Goal: Task Accomplishment & Management: Use online tool/utility

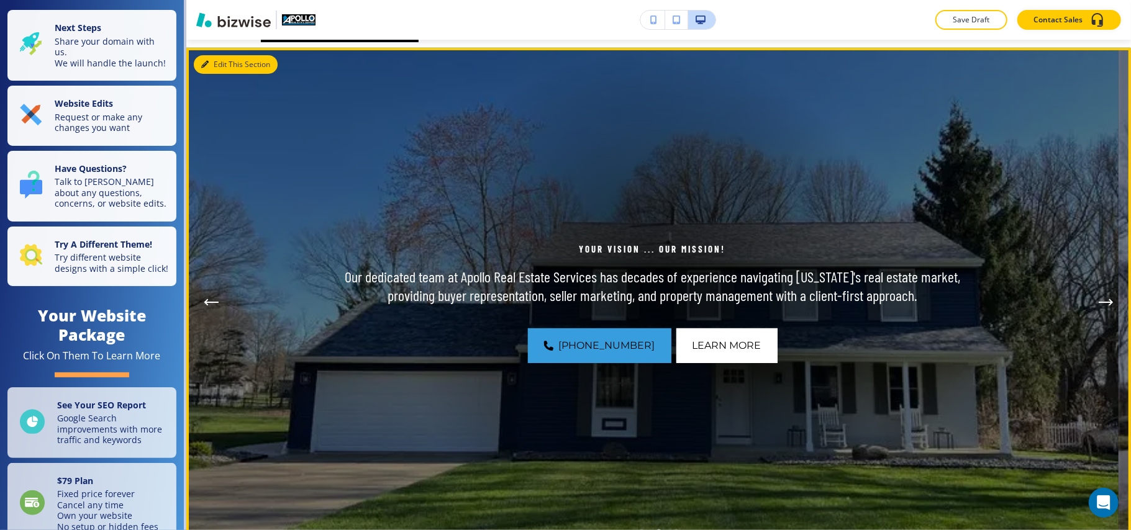
click at [219, 63] on button "Edit This Section" at bounding box center [236, 64] width 84 height 19
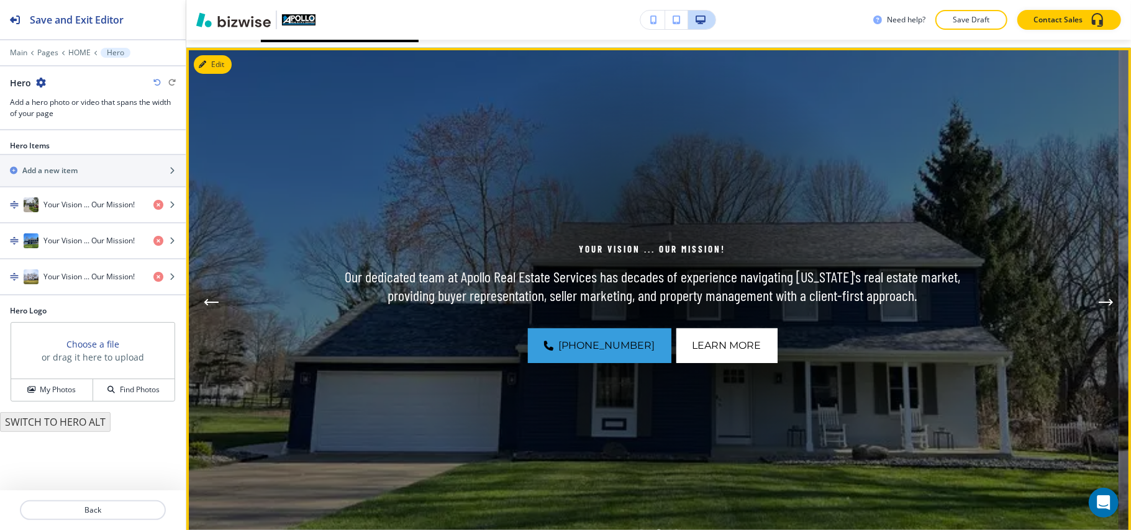
scroll to position [91, 0]
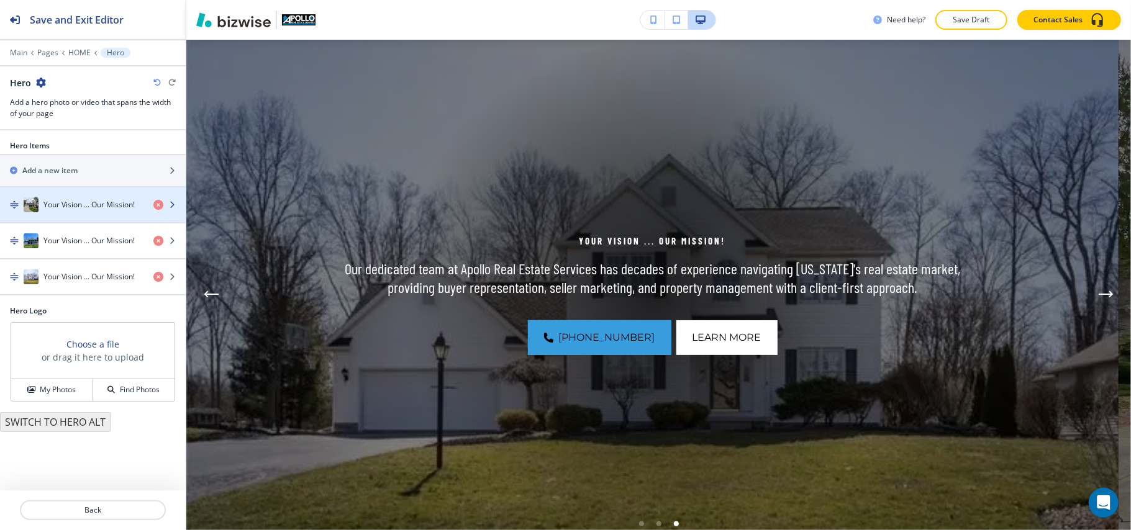
click at [81, 211] on h4 "Your Vision ... Our Mission!" at bounding box center [88, 204] width 91 height 11
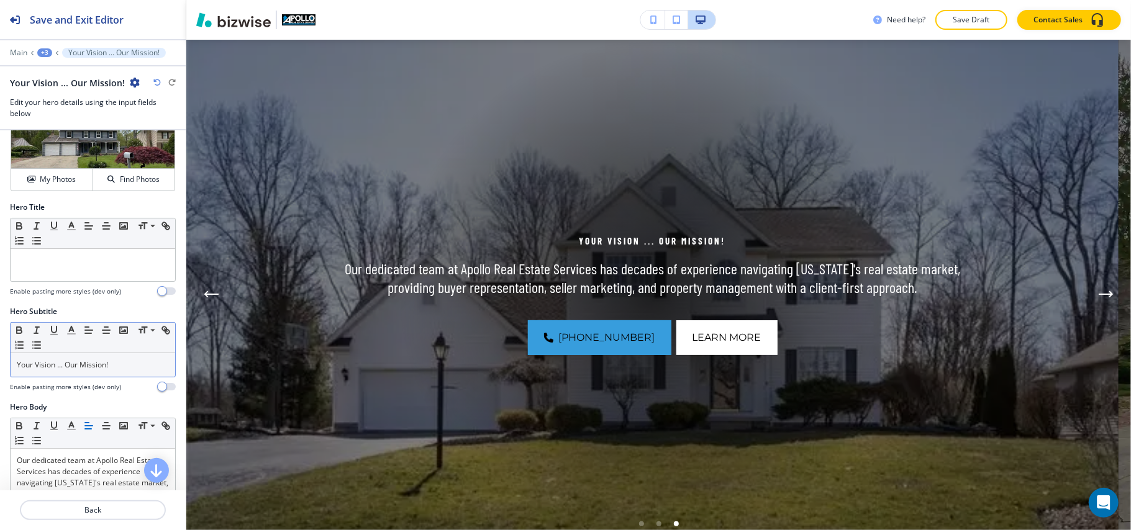
scroll to position [83, 0]
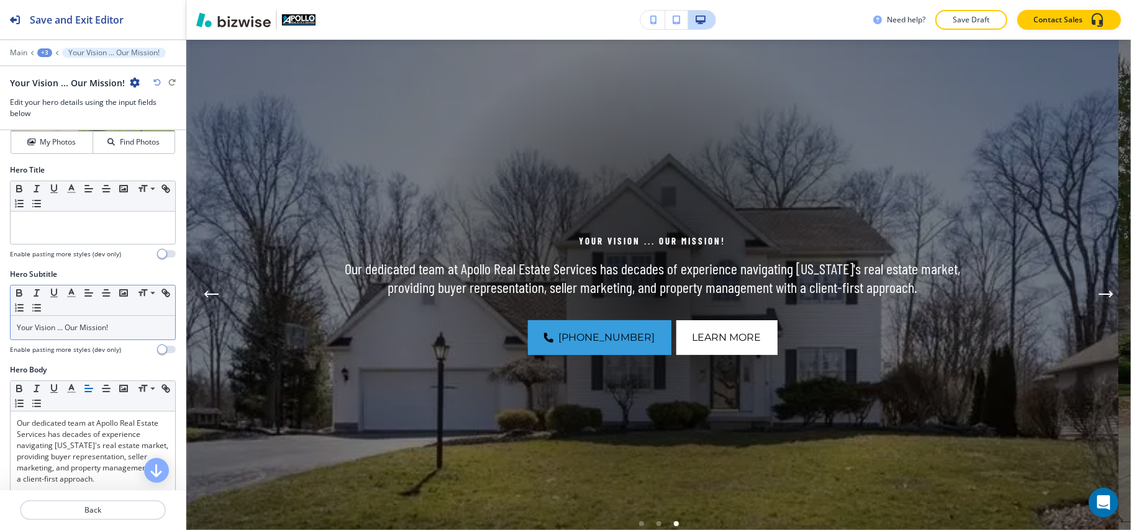
click at [134, 329] on p "Your Vision ... Our Mission!" at bounding box center [93, 327] width 152 height 11
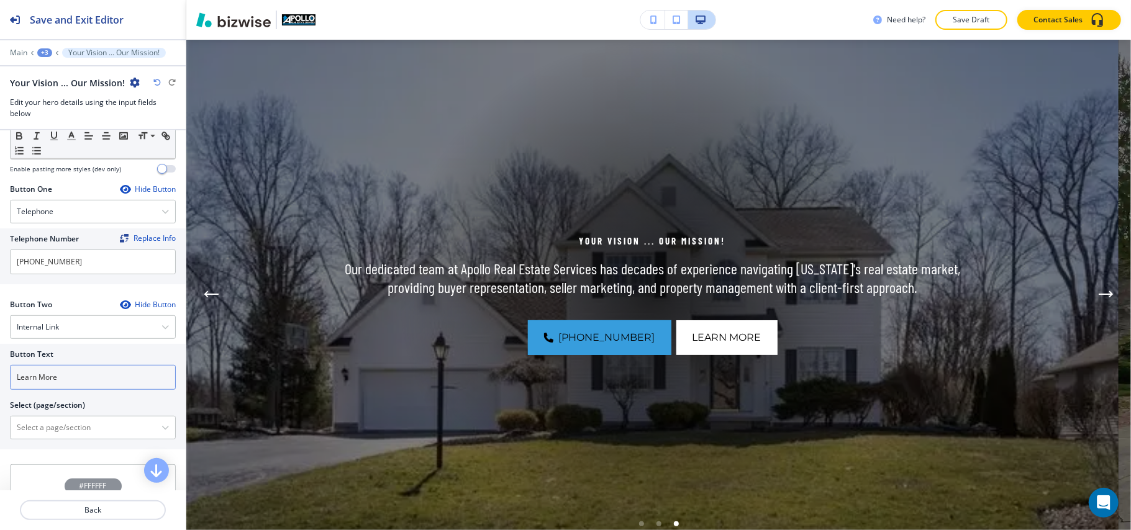
scroll to position [579, 0]
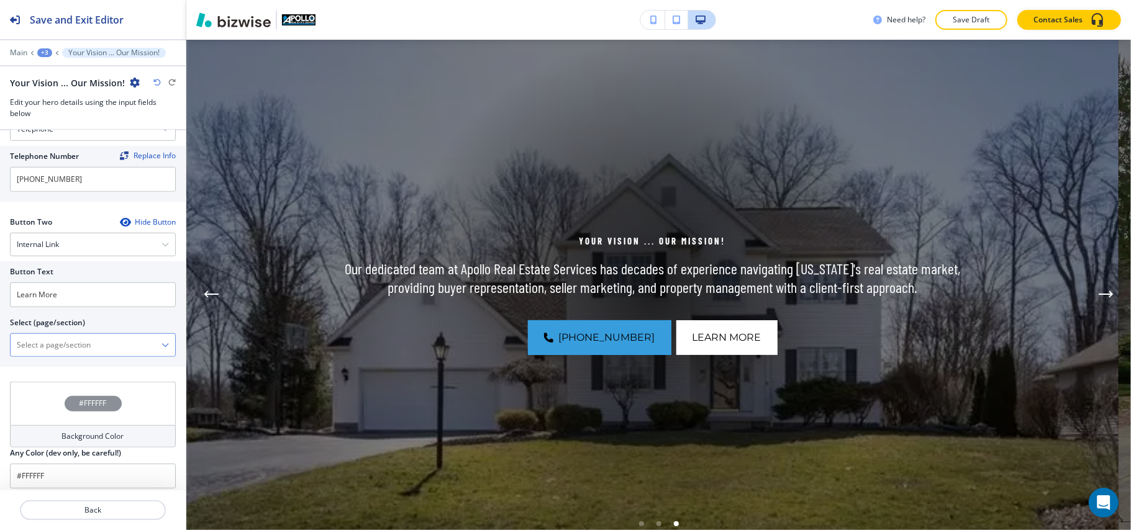
click at [90, 345] on \(page\/section\) "Manual Input" at bounding box center [86, 345] width 151 height 21
type \(page\/section\) "CONTACT US"
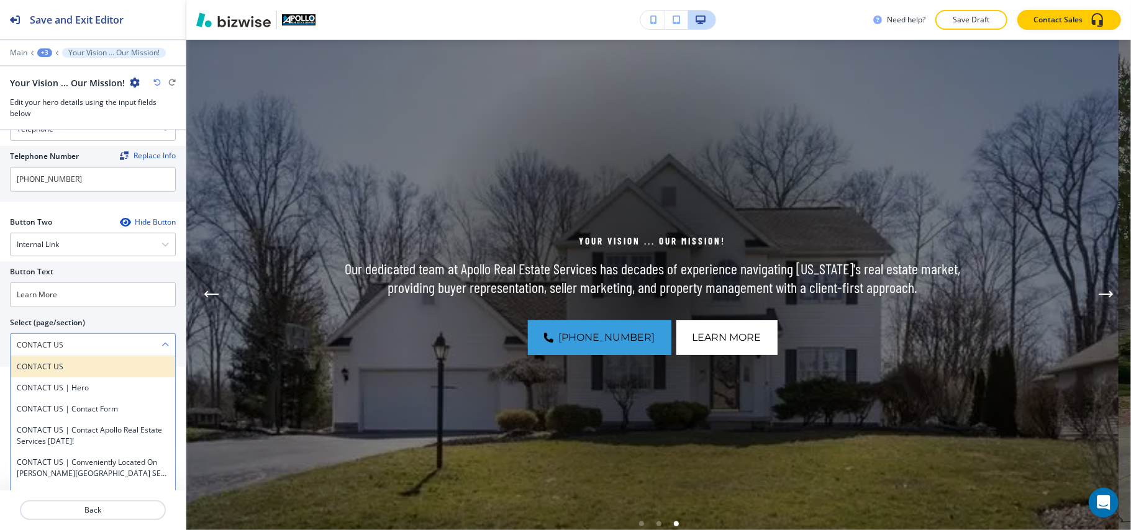
click at [87, 371] on h4 "CONTACT US" at bounding box center [93, 366] width 152 height 11
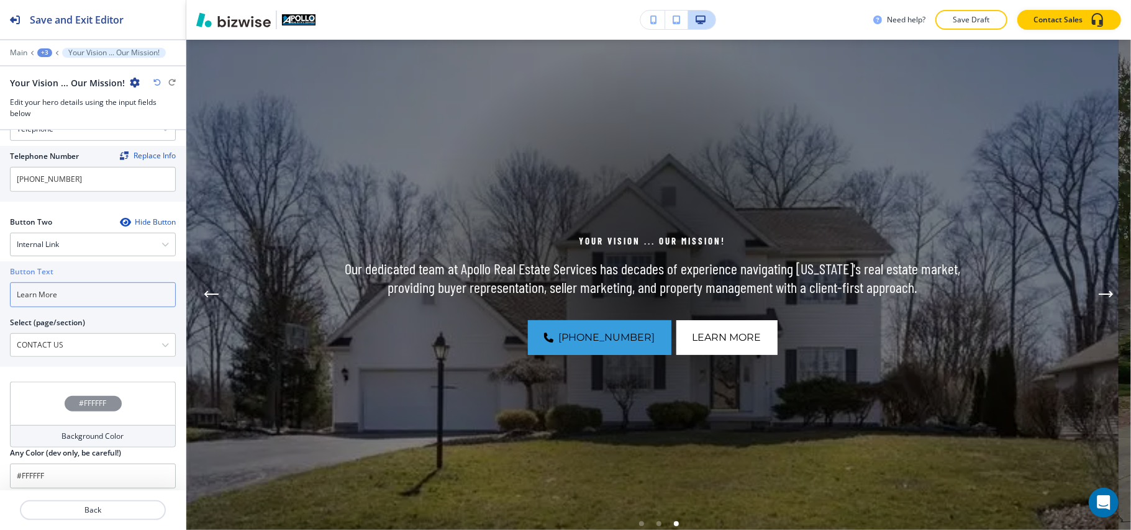
drag, startPoint x: 99, startPoint y: 297, endPoint x: 35, endPoint y: 291, distance: 64.3
click at [0, 291] on div "Button Text Learn More Select (page/section) CONTACT US CONTACT US CONTACT US |…" at bounding box center [93, 314] width 186 height 106
paste input "CONTACT US"
type input "CONTACT US"
click at [83, 510] on p "Back" at bounding box center [92, 510] width 143 height 11
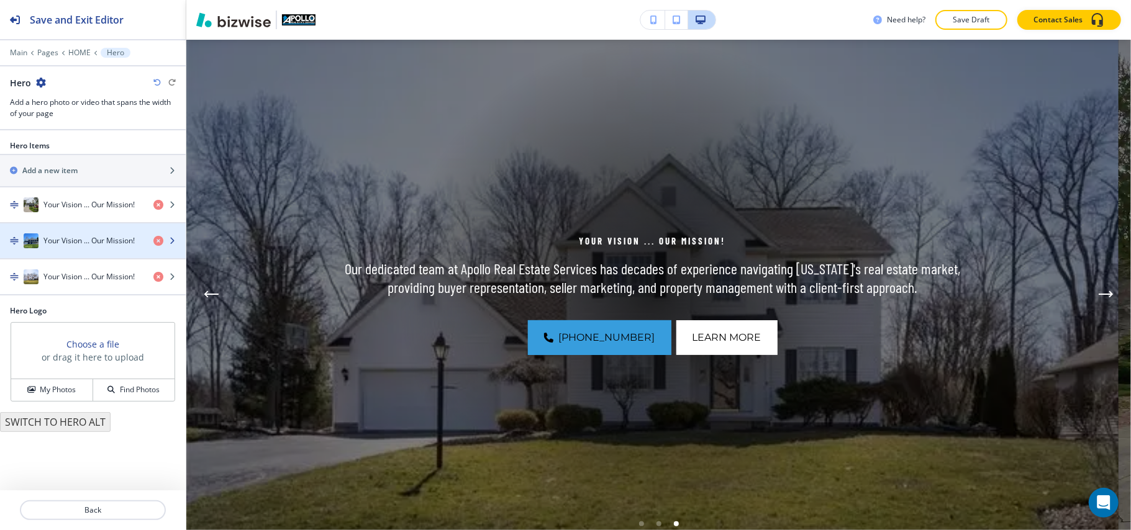
click at [97, 247] on h4 "Your Vision ... Our Mission!" at bounding box center [88, 240] width 91 height 11
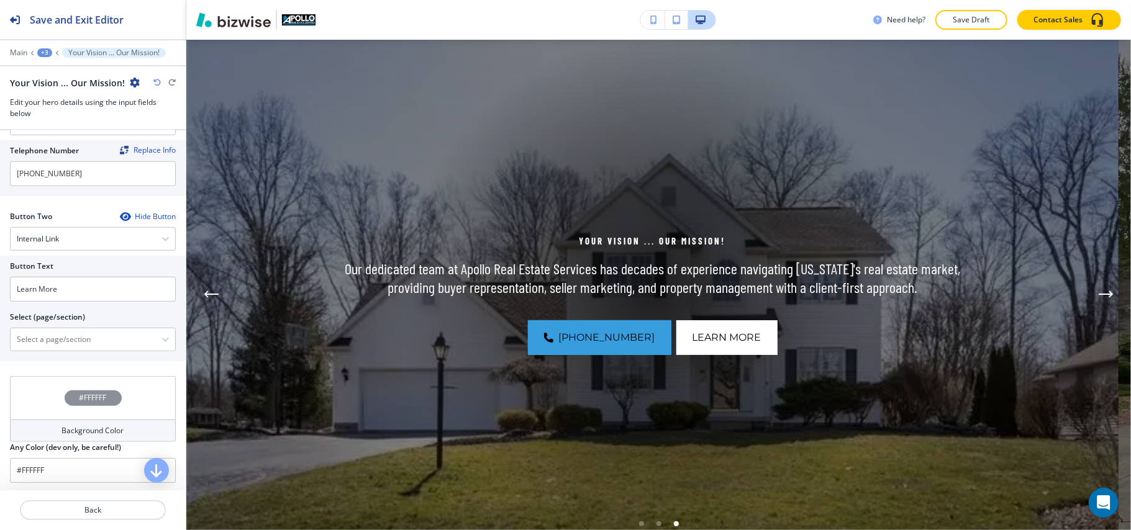
scroll to position [592, 0]
click at [84, 289] on input "Learn More" at bounding box center [93, 286] width 166 height 25
click at [68, 340] on \(page\/section\) "Manual Input" at bounding box center [86, 337] width 151 height 21
paste \(page\/section\) "CONTACT US"
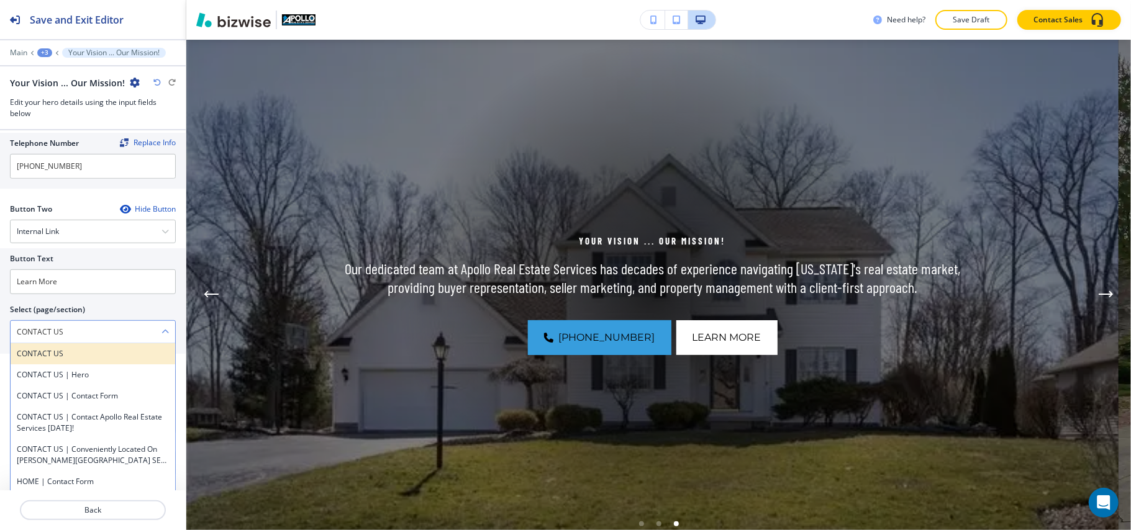
type \(page\/section\) "CONTACT US"
drag, startPoint x: 48, startPoint y: 351, endPoint x: 47, endPoint y: 332, distance: 19.3
click at [48, 351] on div "CONTACT US" at bounding box center [93, 353] width 165 height 21
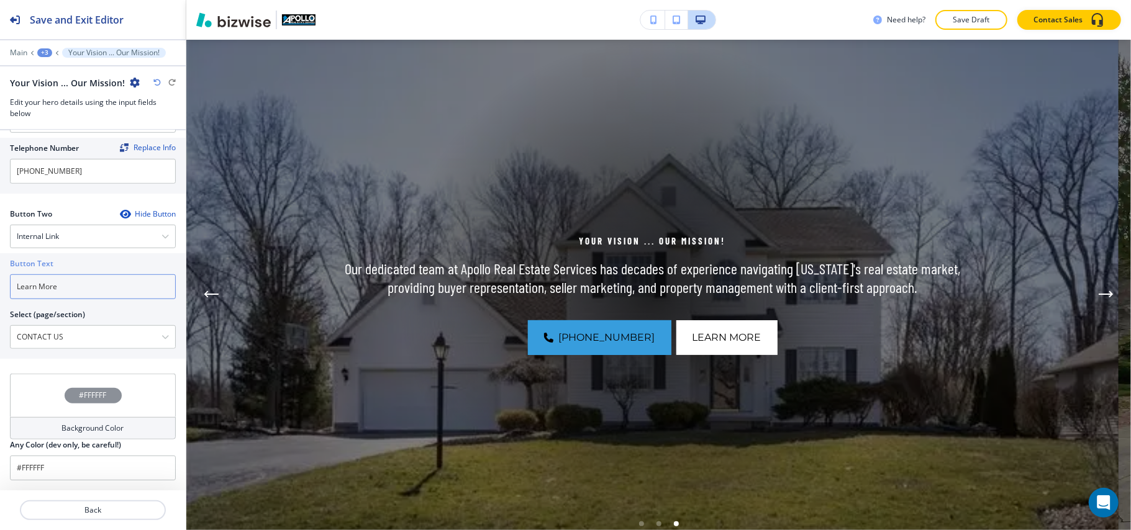
drag, startPoint x: 71, startPoint y: 287, endPoint x: 93, endPoint y: 278, distance: 24.0
click at [0, 282] on div "Button Text Learn More Select (page/section) CONTACT US CONTACT US CONTACT US |…" at bounding box center [93, 306] width 186 height 106
paste input "CONTACT US"
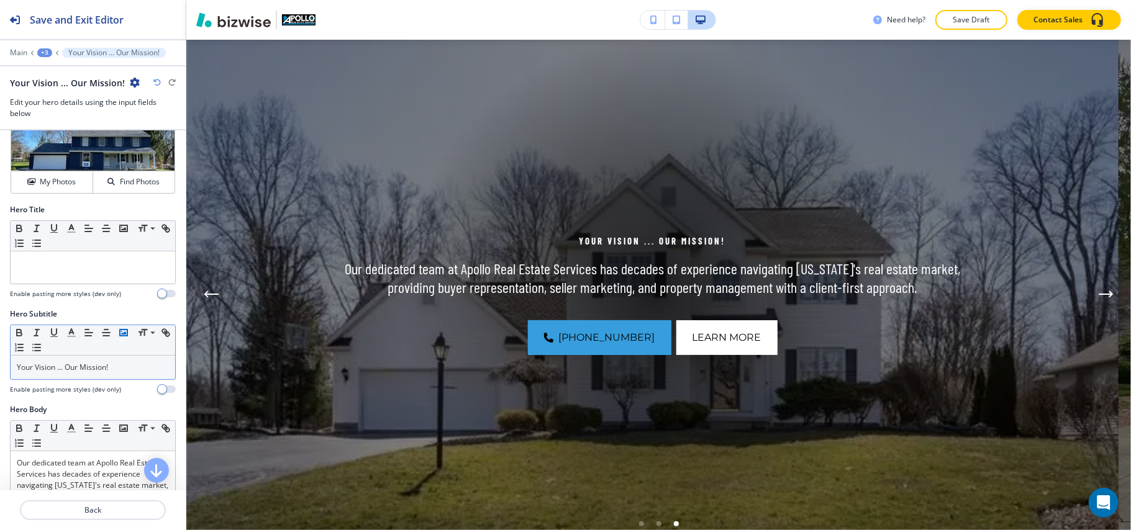
scroll to position [13, 0]
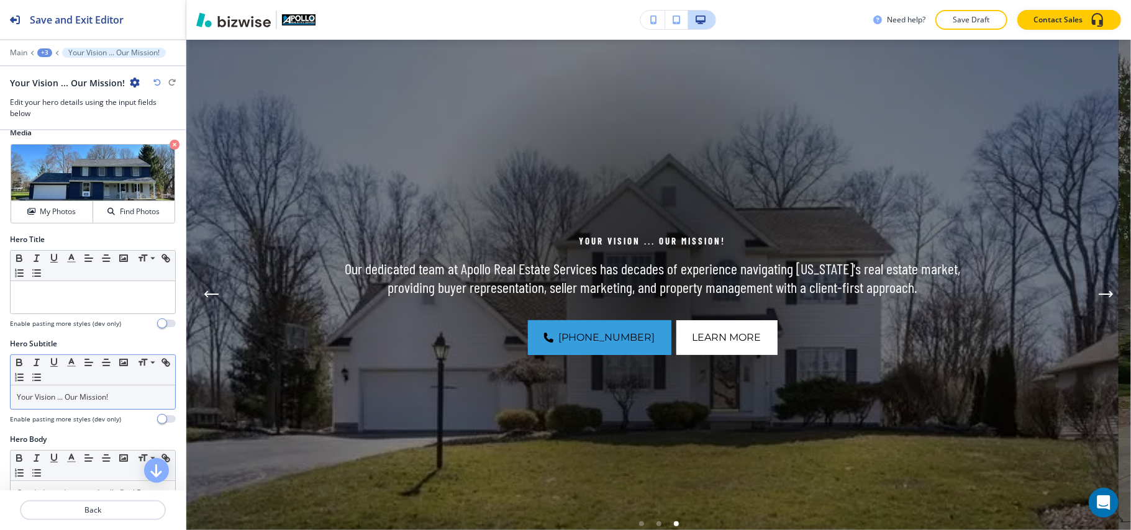
type input "CONTACT US"
click at [140, 406] on div "Your Vision ... Our Mission!" at bounding box center [93, 398] width 165 height 24
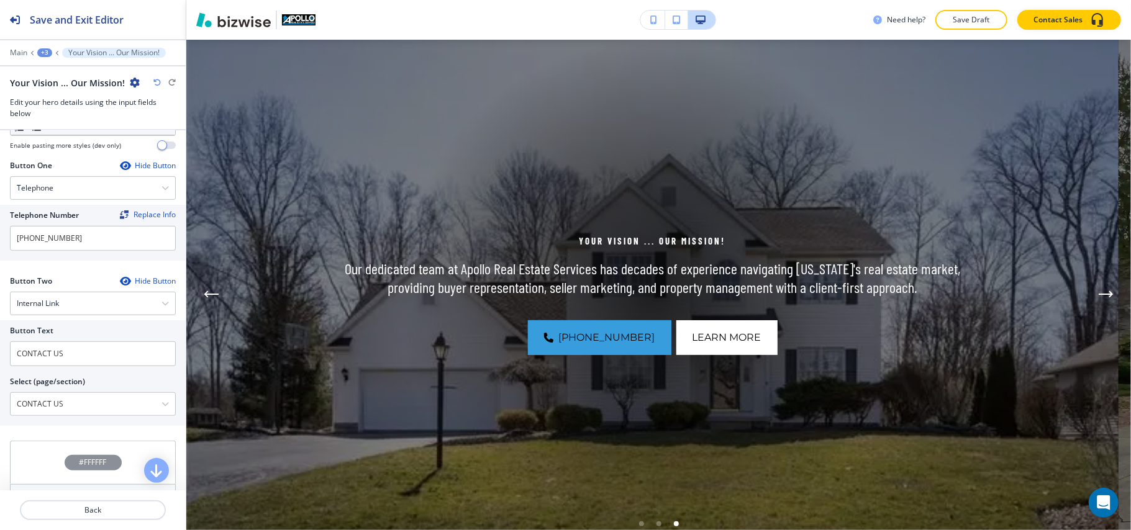
scroll to position [592, 0]
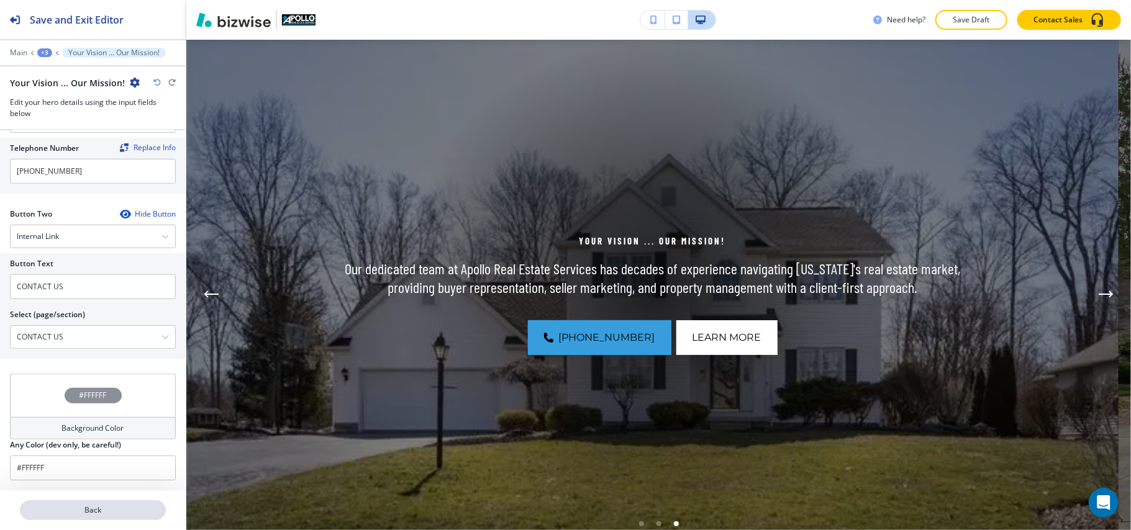
click at [66, 513] on p "Back" at bounding box center [92, 510] width 143 height 11
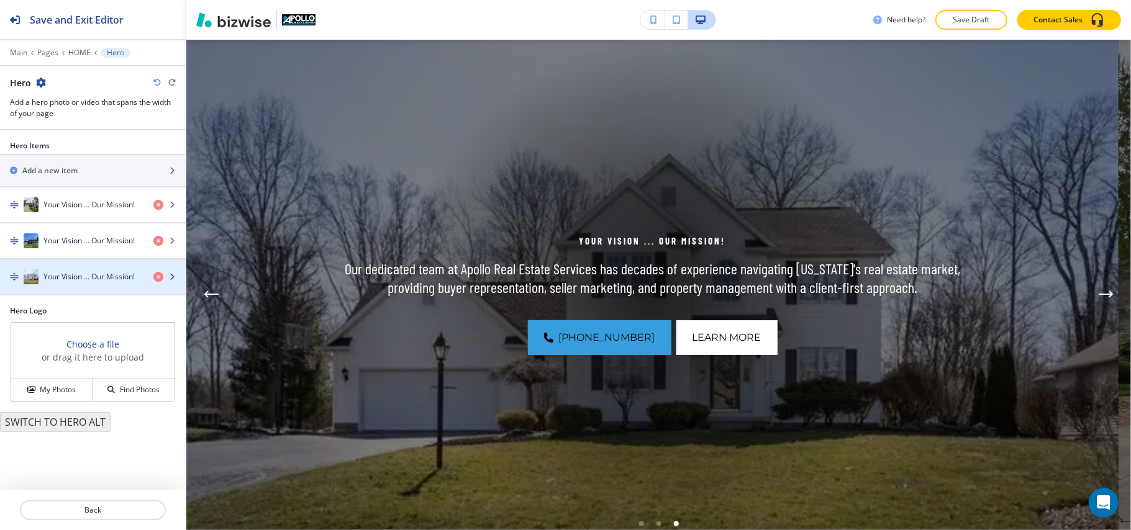
click at [63, 279] on h4 "Your Vision ... Our Mission!" at bounding box center [88, 276] width 91 height 11
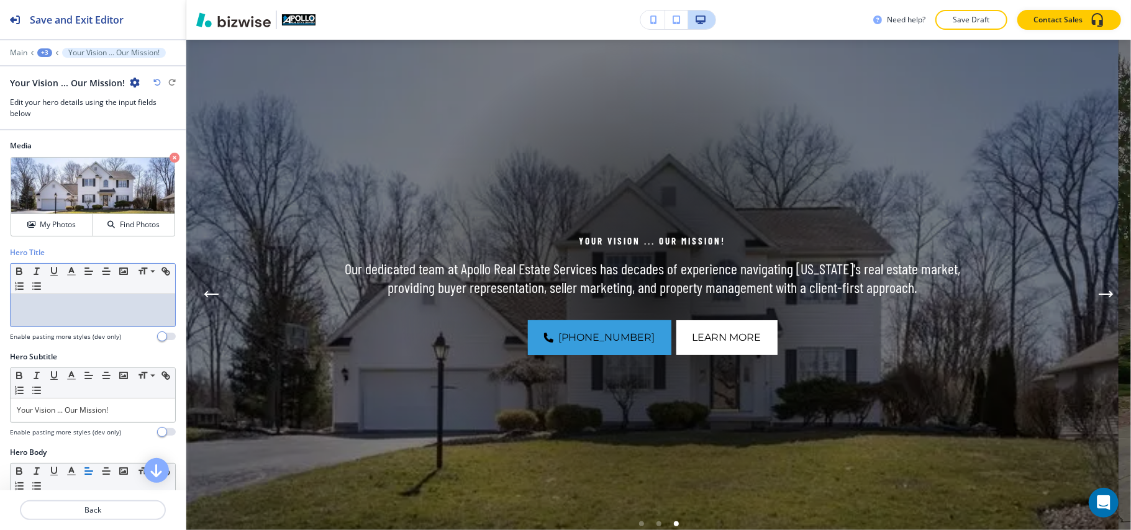
click at [70, 323] on div at bounding box center [93, 310] width 165 height 32
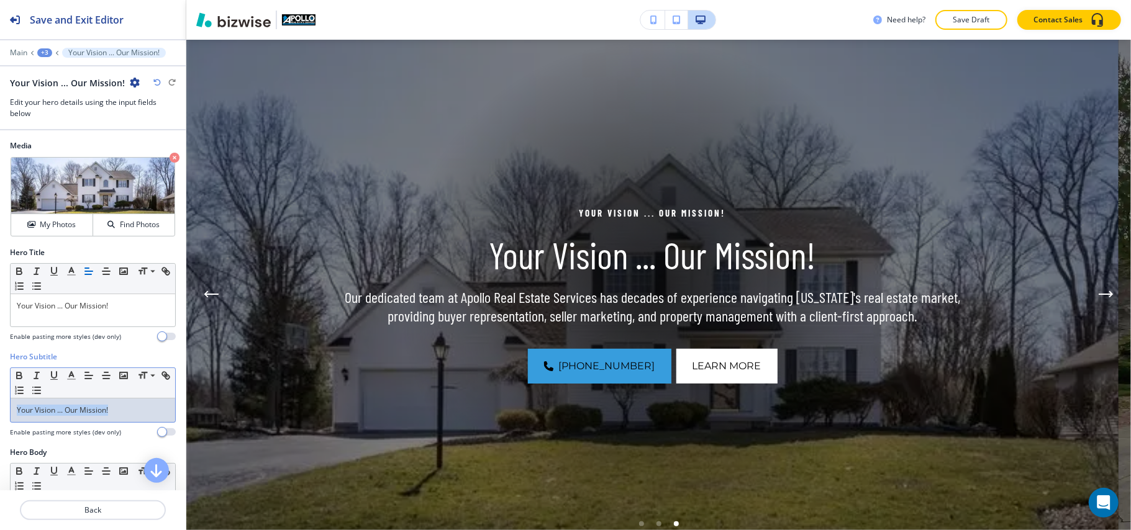
drag, startPoint x: 123, startPoint y: 414, endPoint x: 0, endPoint y: 410, distance: 123.0
click at [0, 410] on div "Hero Subtitle Small Normal Large Huge Your Vision ... Our Mission! Enable pasti…" at bounding box center [93, 399] width 186 height 96
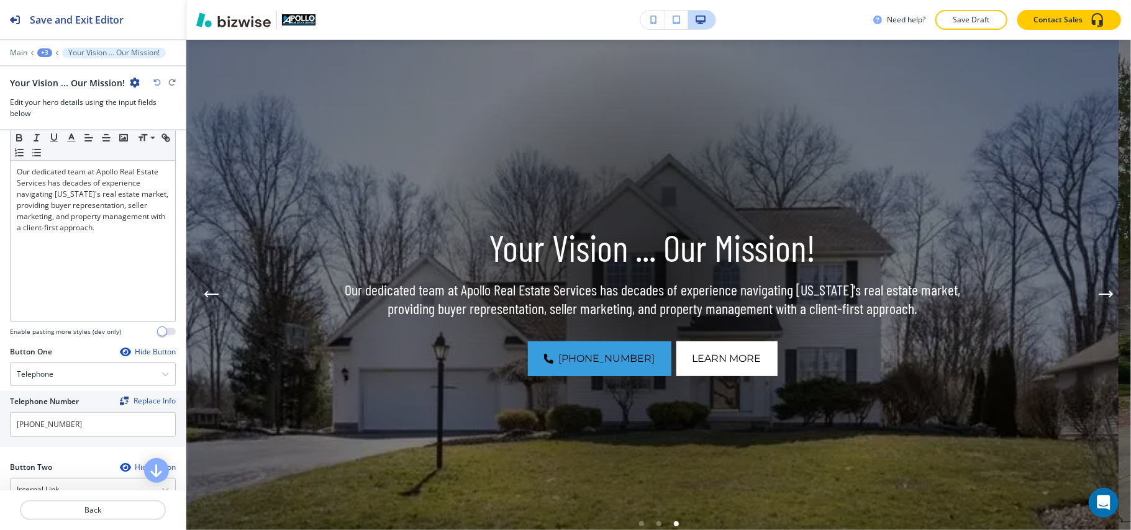
scroll to position [497, 0]
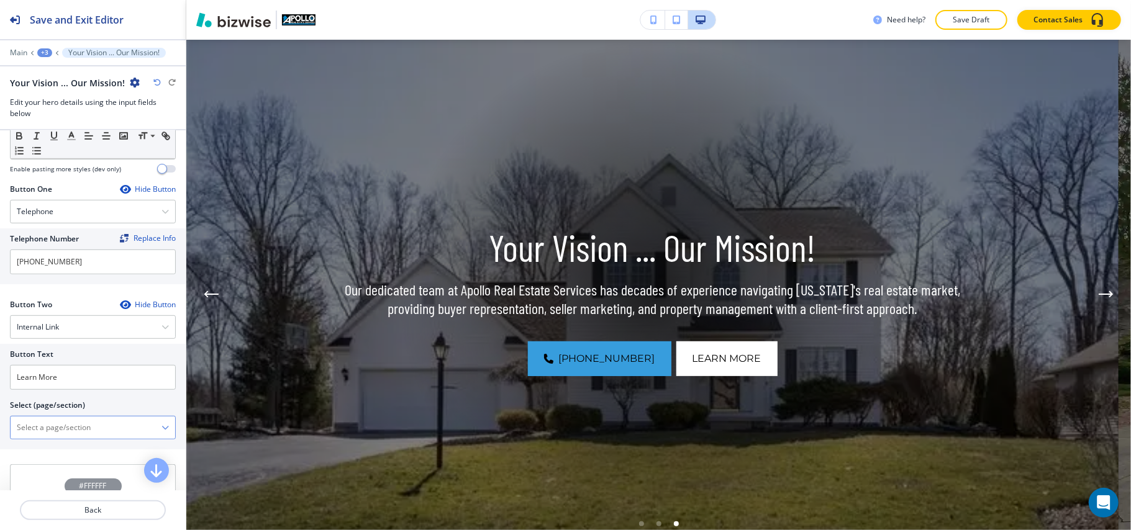
click at [68, 438] on \(page\/section\) "Manual Input" at bounding box center [86, 427] width 151 height 21
type \(page\/section\) "CONTACT US"
click at [52, 455] on h4 "CONTACT US" at bounding box center [93, 449] width 152 height 11
drag, startPoint x: 81, startPoint y: 386, endPoint x: 0, endPoint y: 381, distance: 80.9
click at [0, 381] on div "Button Text Learn More Select (page/section) CONTACT US CONTACT US CONTACT US |…" at bounding box center [93, 397] width 186 height 106
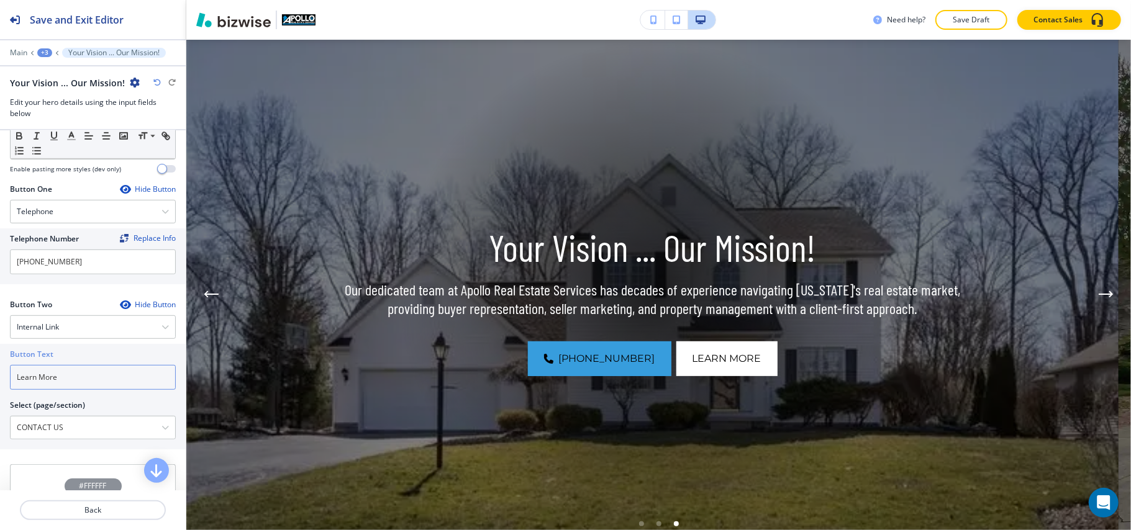
paste input "CONTACT US"
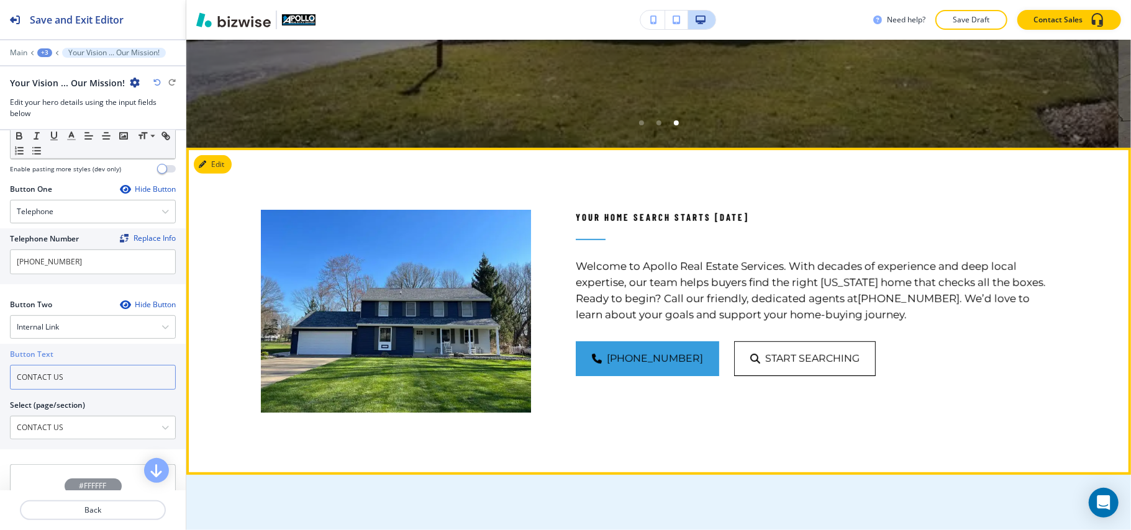
scroll to position [505, 0]
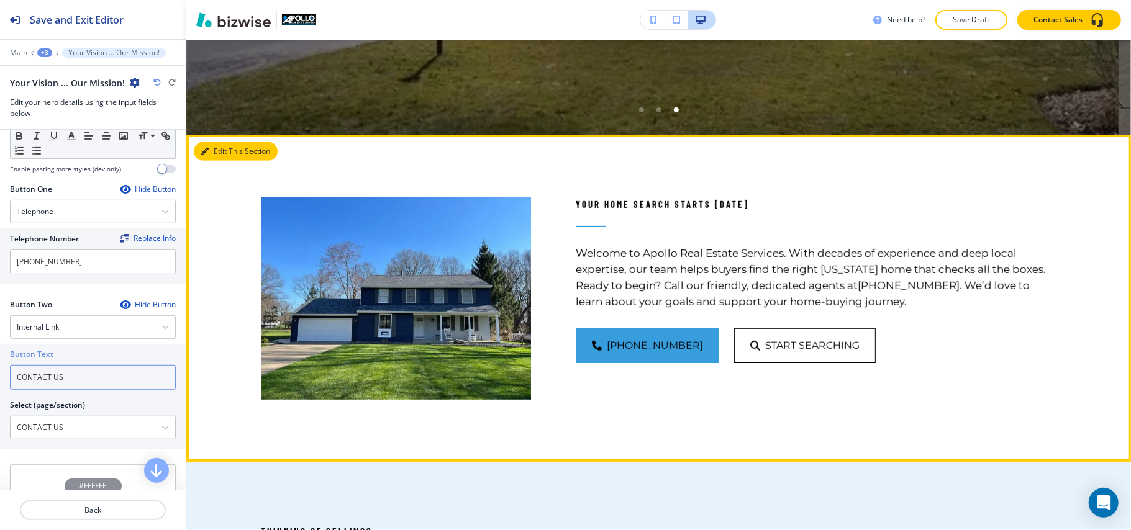
type input "CONTACT US"
click at [204, 148] on icon "button" at bounding box center [204, 151] width 7 height 7
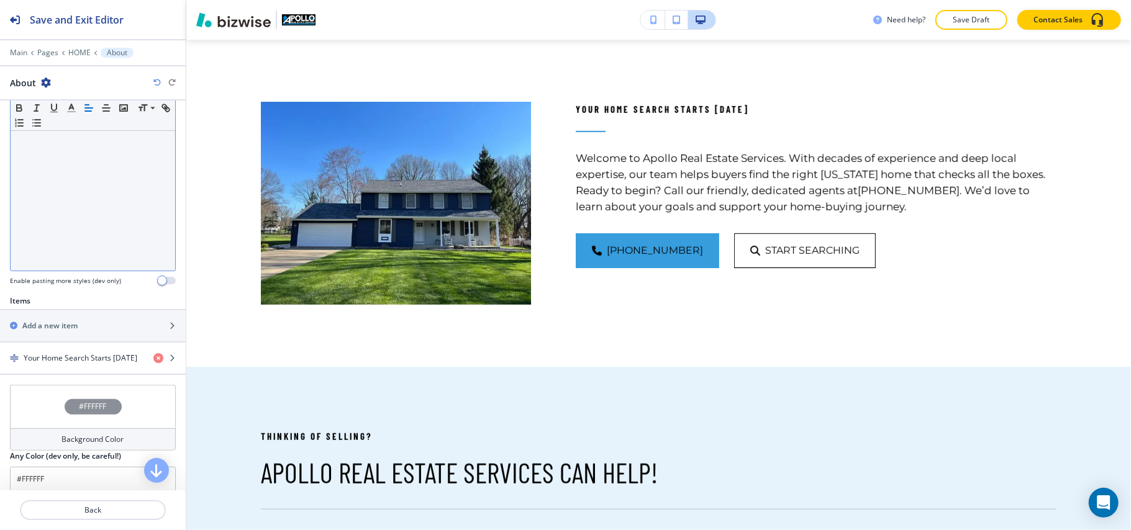
scroll to position [327, 0]
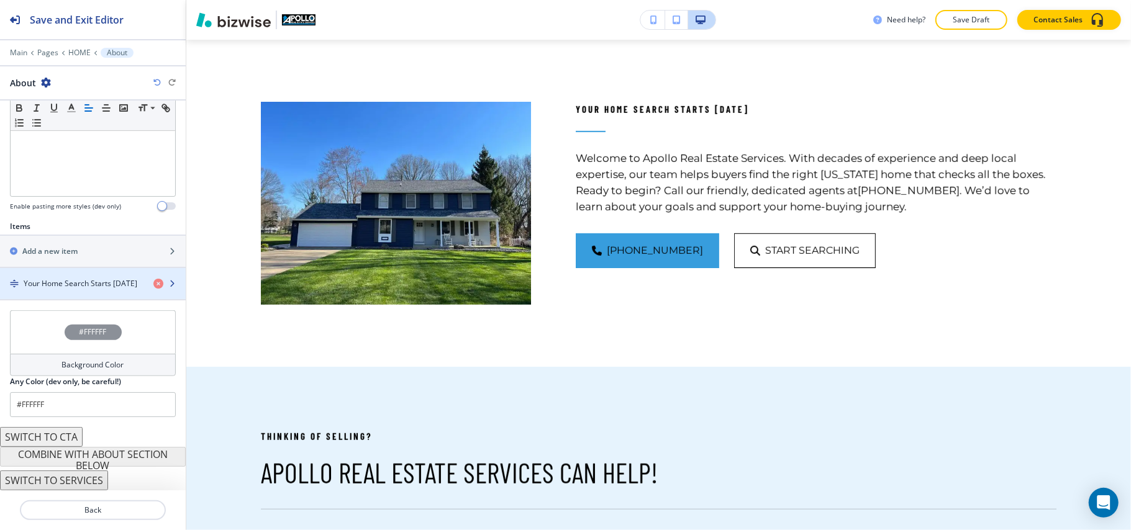
click at [84, 286] on h4 "Your Home Search Starts [DATE]" at bounding box center [81, 283] width 114 height 11
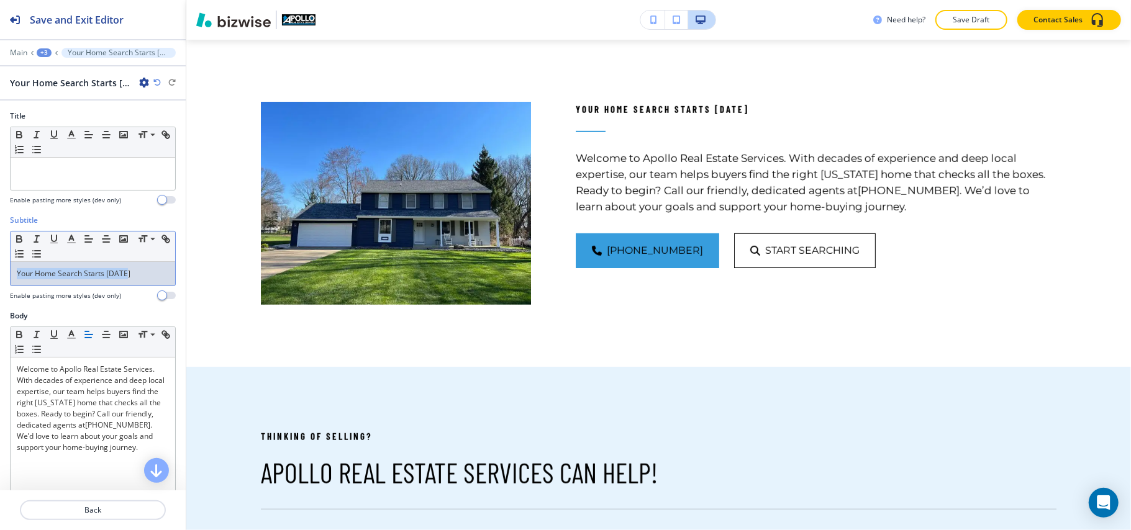
drag, startPoint x: 125, startPoint y: 277, endPoint x: 58, endPoint y: 284, distance: 66.8
click at [0, 279] on div "Subtitle Small Normal Large Huge Your Home Search Starts [DATE] Enable pasting …" at bounding box center [93, 263] width 186 height 96
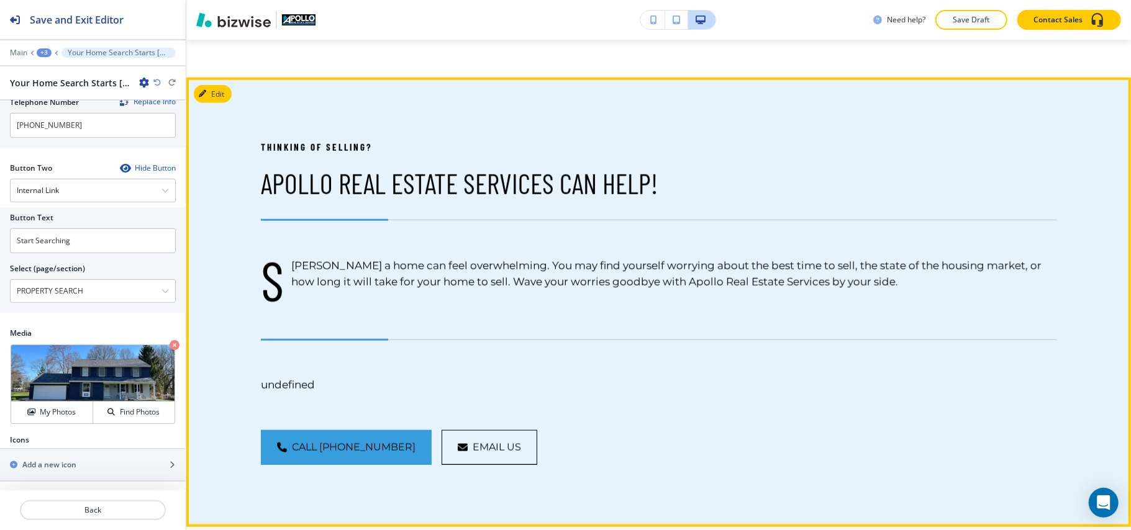
scroll to position [932, 0]
